Goal: Find specific page/section: Find specific page/section

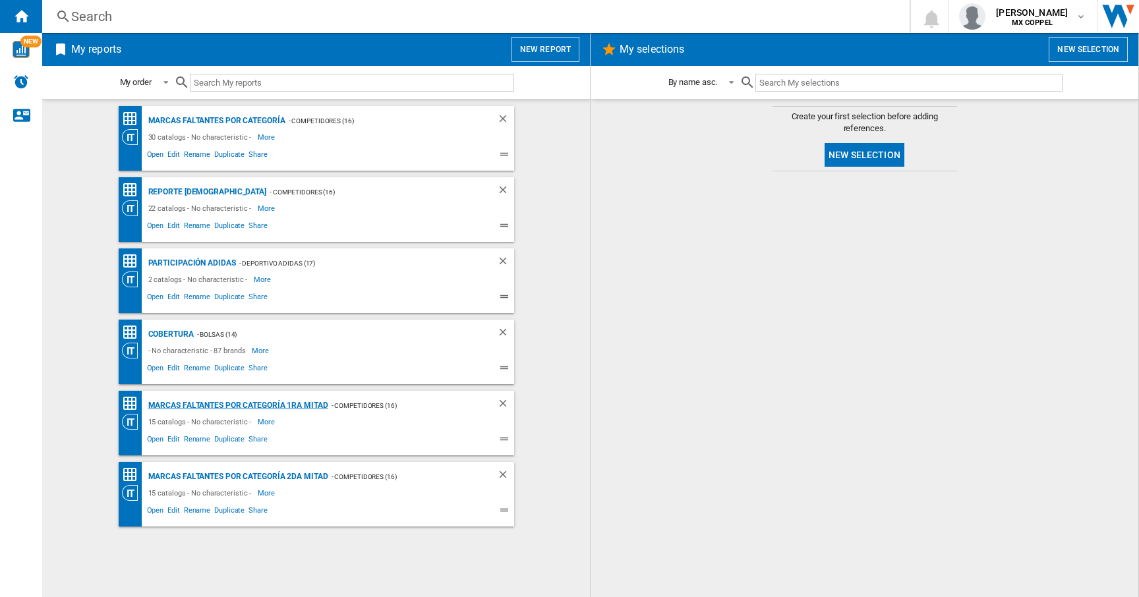
click at [260, 407] on div "Marcas faltantes por categoría 1ra Mitad" at bounding box center [236, 405] width 183 height 16
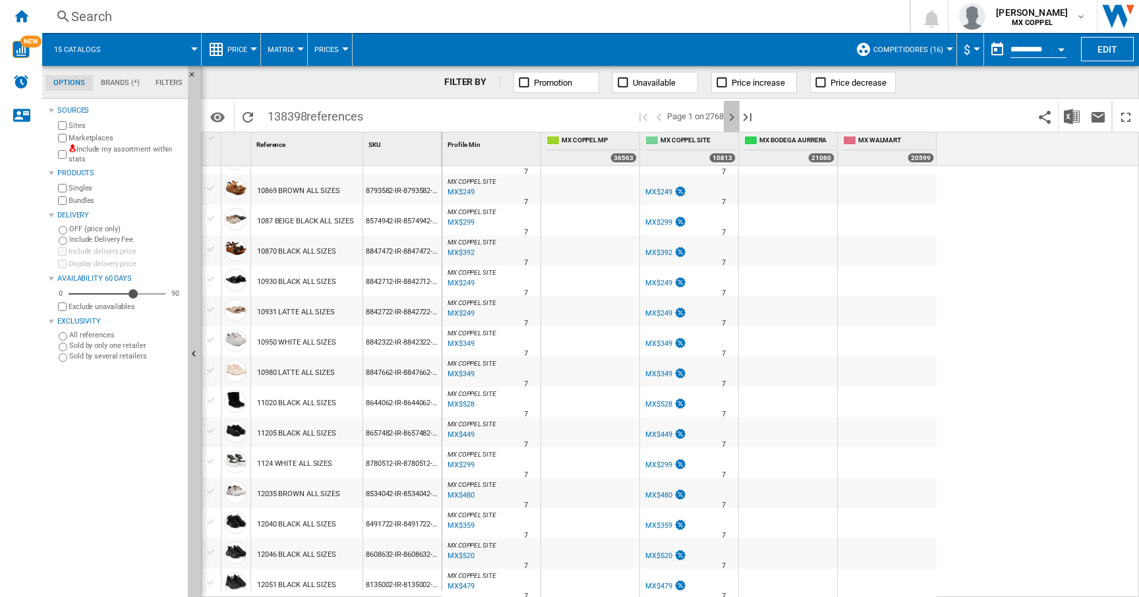
click at [732, 119] on ng-md-icon "Next page" at bounding box center [732, 117] width 16 height 16
